Goal: Task Accomplishment & Management: Complete application form

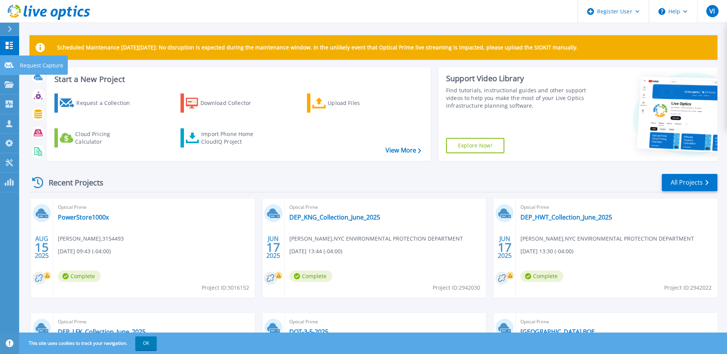
click at [26, 65] on p "Request Capture" at bounding box center [41, 66] width 43 height 20
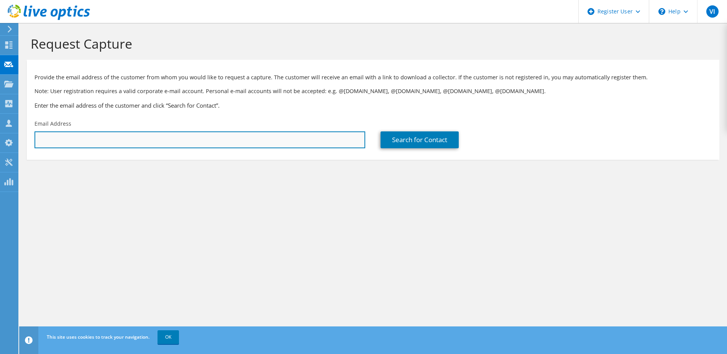
click at [74, 141] on input "text" at bounding box center [199, 139] width 331 height 17
drag, startPoint x: 232, startPoint y: 141, endPoint x: -31, endPoint y: 111, distance: 264.1
click at [0, 111] on html "VI Dell User [PERSON_NAME] [PERSON_NAME][EMAIL_ADDRESS][PERSON_NAME][DOMAIN_NAM…" at bounding box center [363, 177] width 727 height 354
paste input "[PERSON_NAME][EMAIL_ADDRESS][DOMAIN_NAME]"
type input "[EMAIL_ADDRESS][DOMAIN_NAME]"
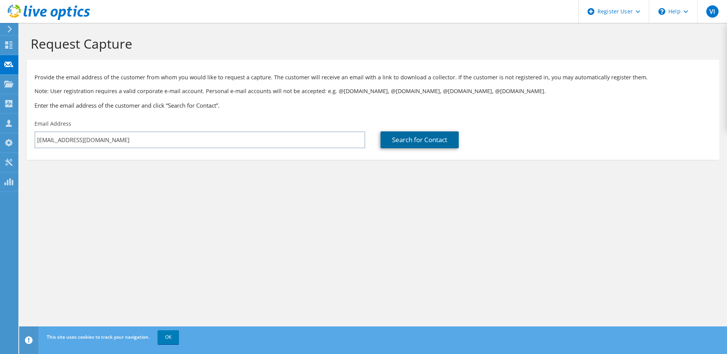
click at [406, 142] on link "Search for Contact" at bounding box center [419, 139] width 78 height 17
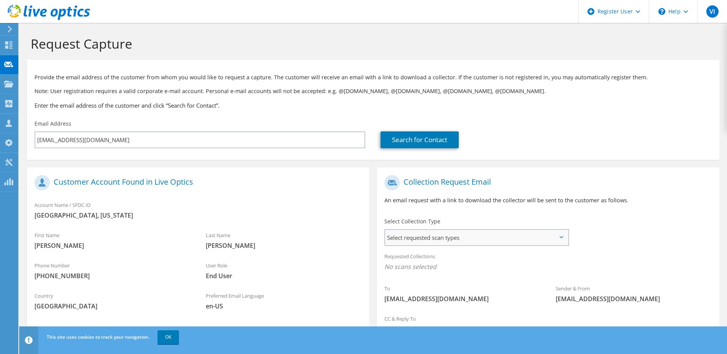
click at [432, 233] on span "Select requested scan types" at bounding box center [476, 237] width 182 height 15
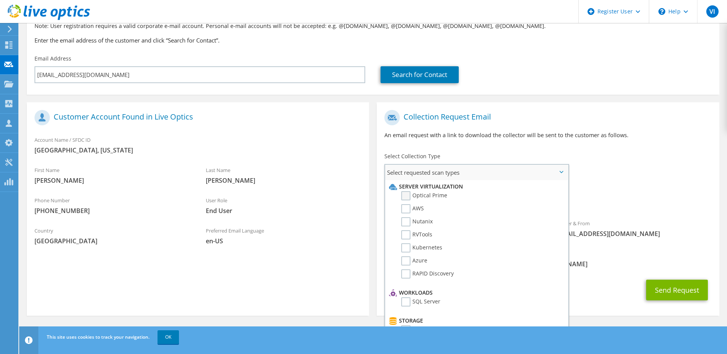
click at [423, 196] on label "Optical Prime" at bounding box center [424, 195] width 46 height 9
click at [0, 0] on input "Optical Prime" at bounding box center [0, 0] width 0 height 0
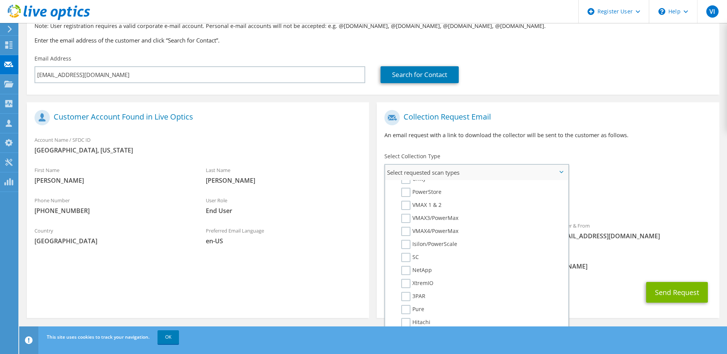
scroll to position [181, 0]
click at [690, 293] on button "Send Request" at bounding box center [677, 292] width 62 height 21
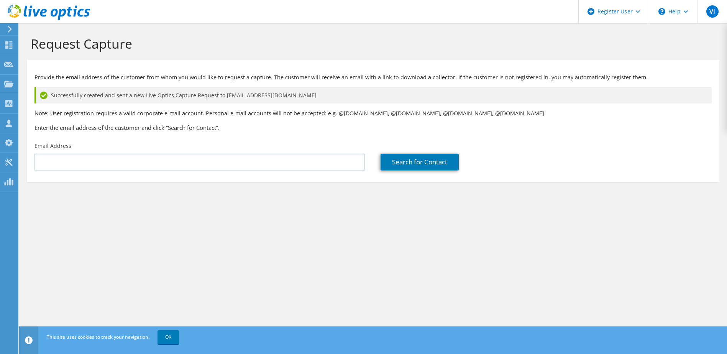
click at [443, 95] on div "Successfully created and sent a new Live Optics Capture Request to sbarry@nassa…" at bounding box center [372, 95] width 677 height 16
